Goal: Task Accomplishment & Management: Use online tool/utility

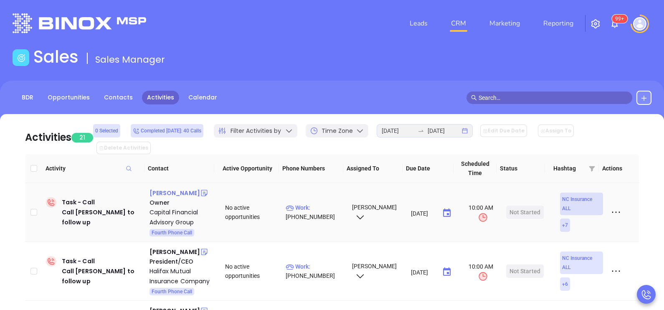
click at [176, 188] on div "Peter D'Arruda" at bounding box center [175, 193] width 51 height 10
click at [320, 203] on p "Work : (919) 657-4201" at bounding box center [315, 212] width 59 height 18
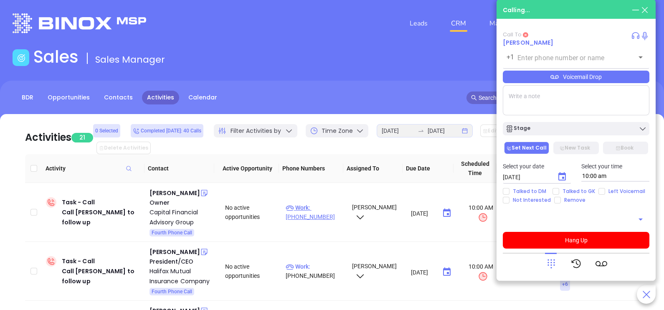
type input "(919) 657-4201"
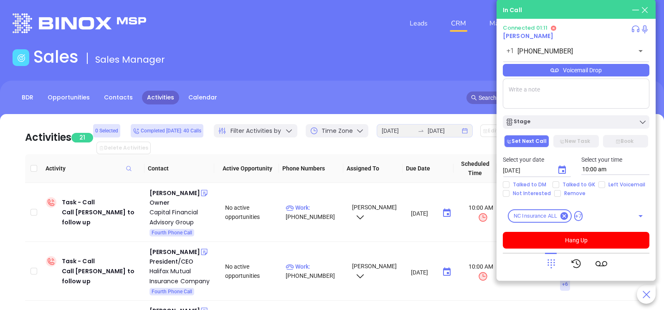
click at [598, 68] on div "Voicemail Drop" at bounding box center [576, 70] width 147 height 13
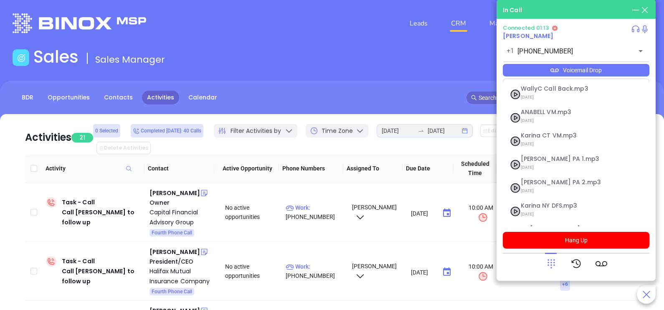
scroll to position [67, 0]
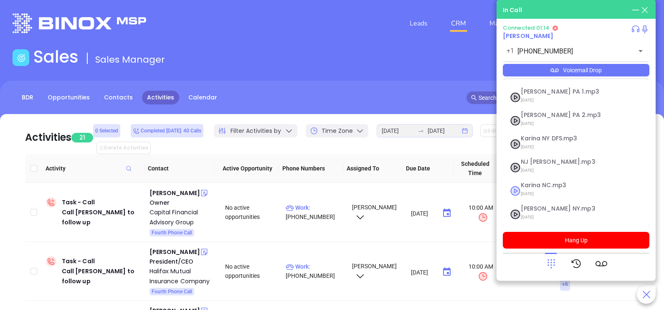
click at [522, 189] on span "09/10/2025" at bounding box center [566, 193] width 90 height 11
checkbox input "true"
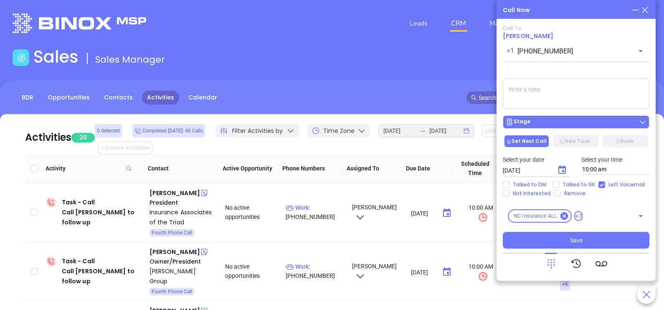
click at [543, 125] on div "Stage" at bounding box center [577, 122] width 142 height 8
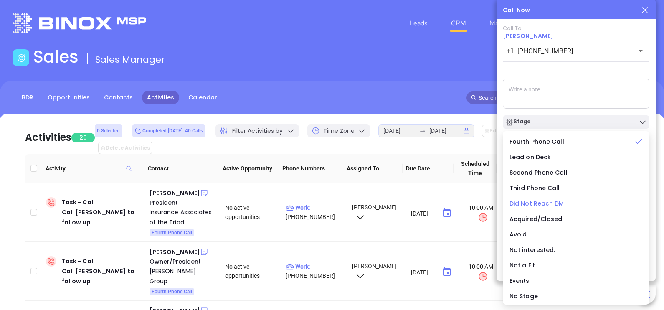
click at [547, 204] on span "Did Not Reach DM" at bounding box center [537, 203] width 55 height 8
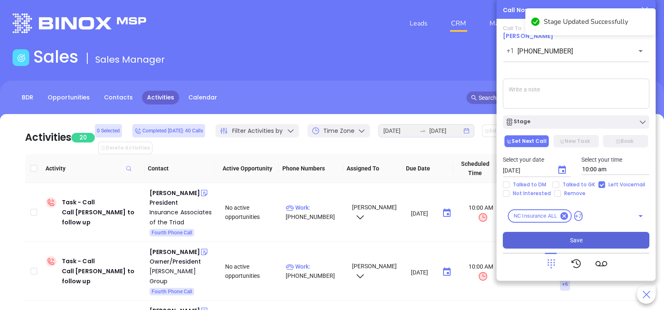
click at [575, 238] on span "Save" at bounding box center [576, 240] width 13 height 9
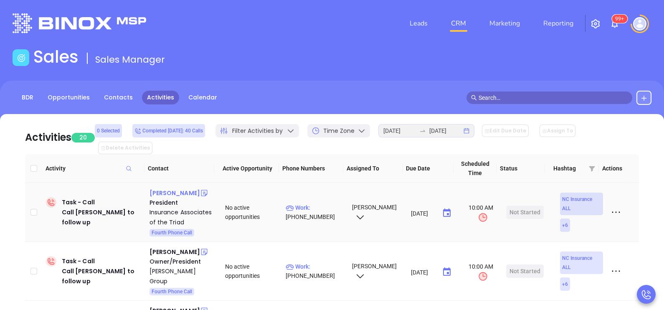
click at [155, 188] on div "Art Martinez" at bounding box center [175, 193] width 51 height 10
click at [324, 203] on p "Work : (336) 626-3030" at bounding box center [315, 212] width 59 height 18
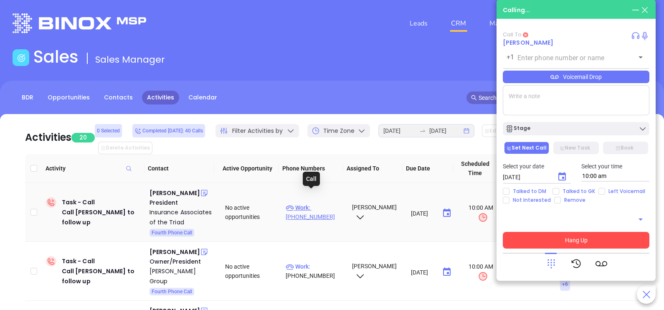
type input "[PHONE_NUMBER]"
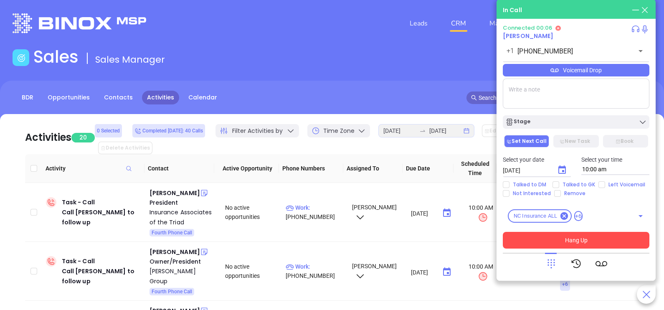
click at [617, 76] on div "Voicemail Drop" at bounding box center [576, 70] width 147 height 13
click at [551, 264] on icon at bounding box center [552, 264] width 12 height 12
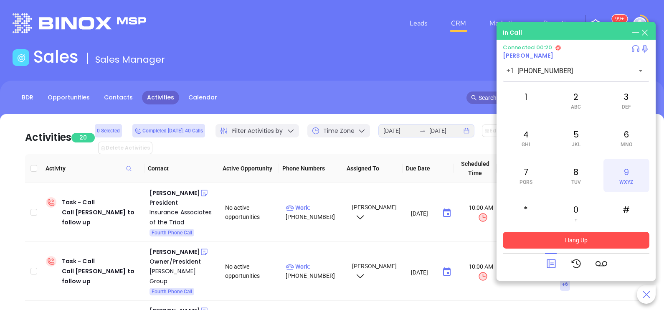
click at [624, 175] on div "9 WXYZ" at bounding box center [627, 175] width 46 height 33
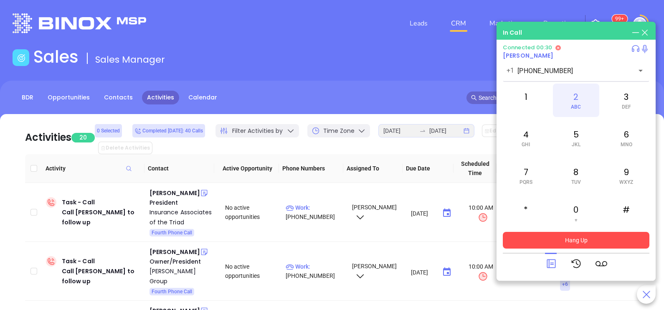
click at [583, 112] on div "2 ABC" at bounding box center [576, 100] width 46 height 33
click at [529, 178] on div "7 PQRS" at bounding box center [526, 175] width 46 height 33
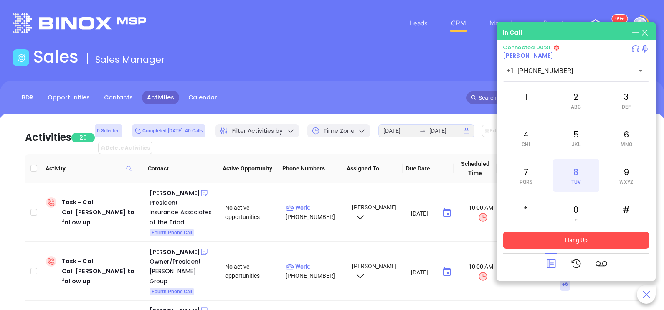
click at [587, 179] on div "8 TUV" at bounding box center [576, 175] width 46 height 33
click at [529, 97] on div "1" at bounding box center [526, 100] width 46 height 33
click at [552, 267] on icon at bounding box center [552, 264] width 12 height 12
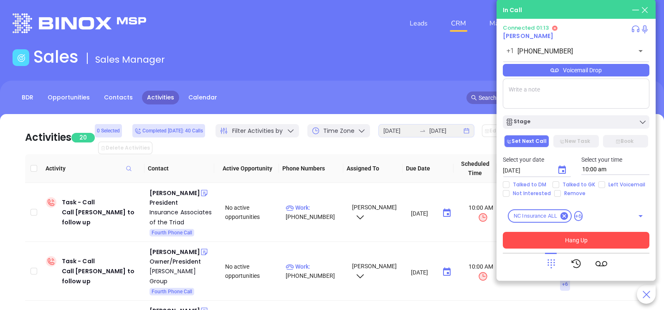
click at [620, 76] on div "Voicemail Drop" at bounding box center [576, 70] width 147 height 13
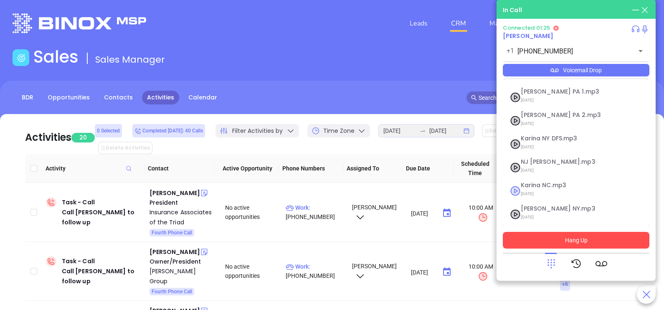
click at [531, 184] on span "Karina NC.mp3" at bounding box center [566, 185] width 90 height 6
checkbox input "true"
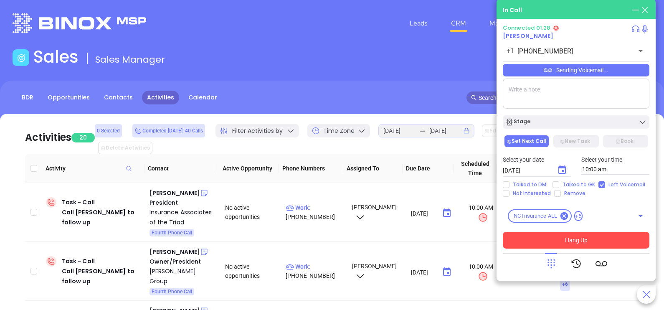
click at [541, 242] on button "Hang Up" at bounding box center [576, 240] width 147 height 17
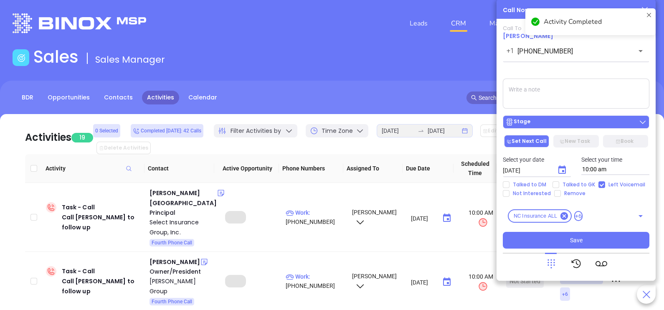
click at [604, 122] on div "Stage" at bounding box center [577, 122] width 142 height 8
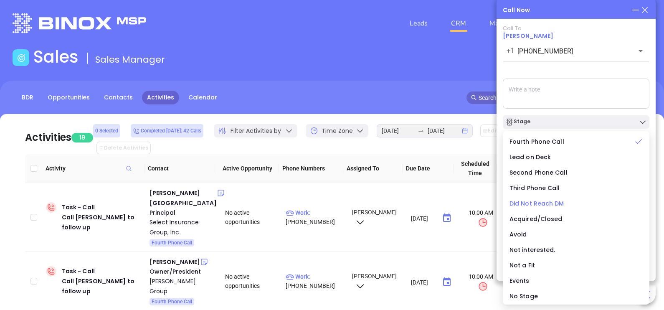
click at [527, 206] on span "Did Not Reach DM" at bounding box center [537, 203] width 55 height 8
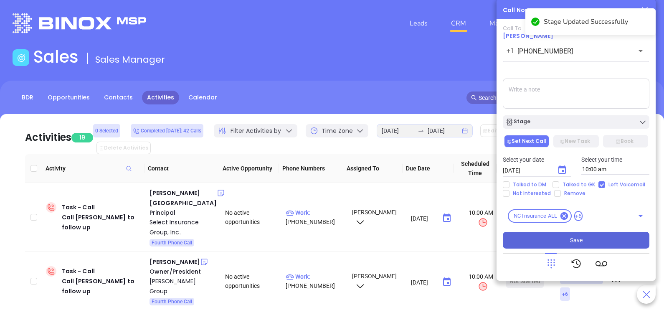
click at [568, 247] on button "Save" at bounding box center [576, 240] width 147 height 17
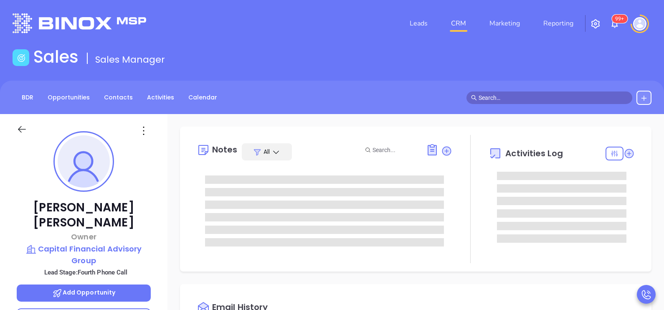
type input "[PERSON_NAME]"
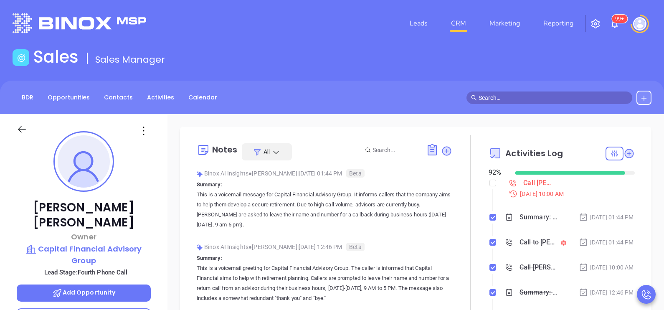
scroll to position [242, 0]
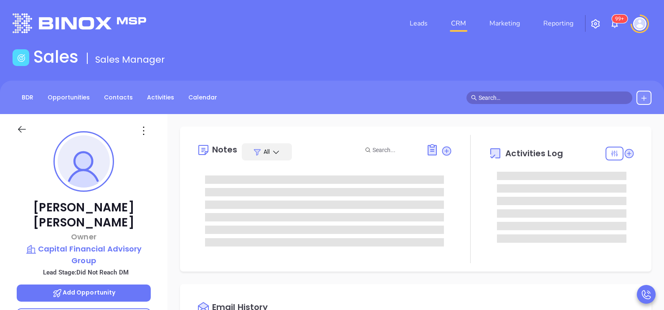
type input "[DATE]"
type input "[PERSON_NAME]"
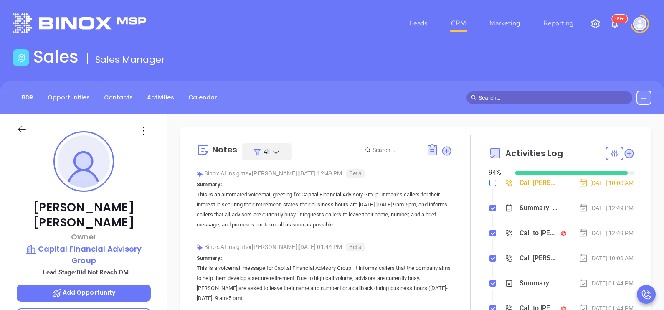
click at [490, 185] on input "checkbox" at bounding box center [493, 183] width 7 height 7
checkbox input "true"
click at [601, 207] on div "Sep 26, 2025 | 12:49 PM" at bounding box center [606, 208] width 55 height 9
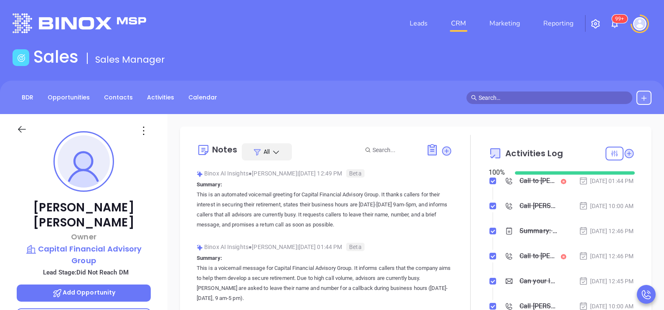
scroll to position [146, 0]
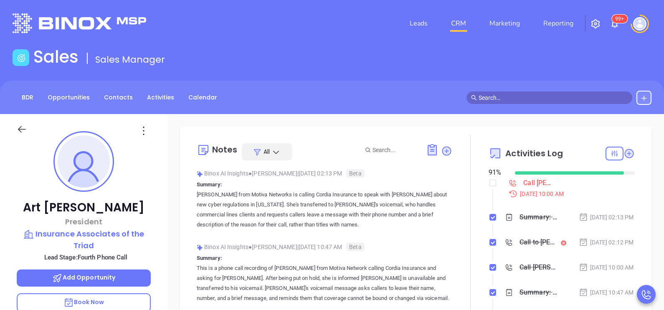
scroll to position [242, 0]
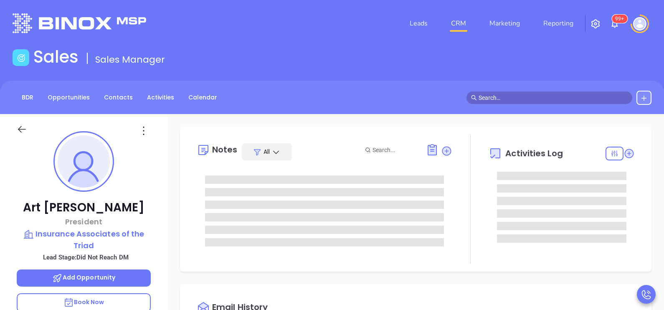
type input "[DATE]"
type input "[PERSON_NAME]"
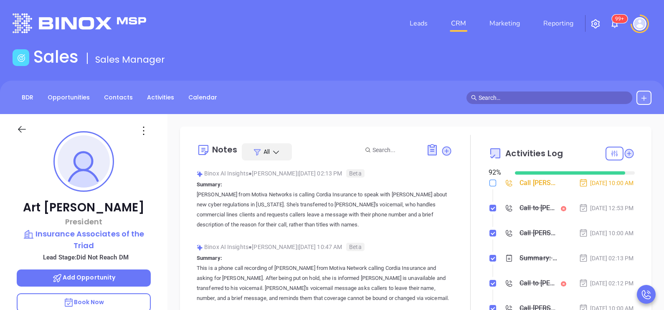
click at [490, 185] on input "checkbox" at bounding box center [493, 183] width 7 height 7
checkbox input "true"
